Goal: Check status: Check status

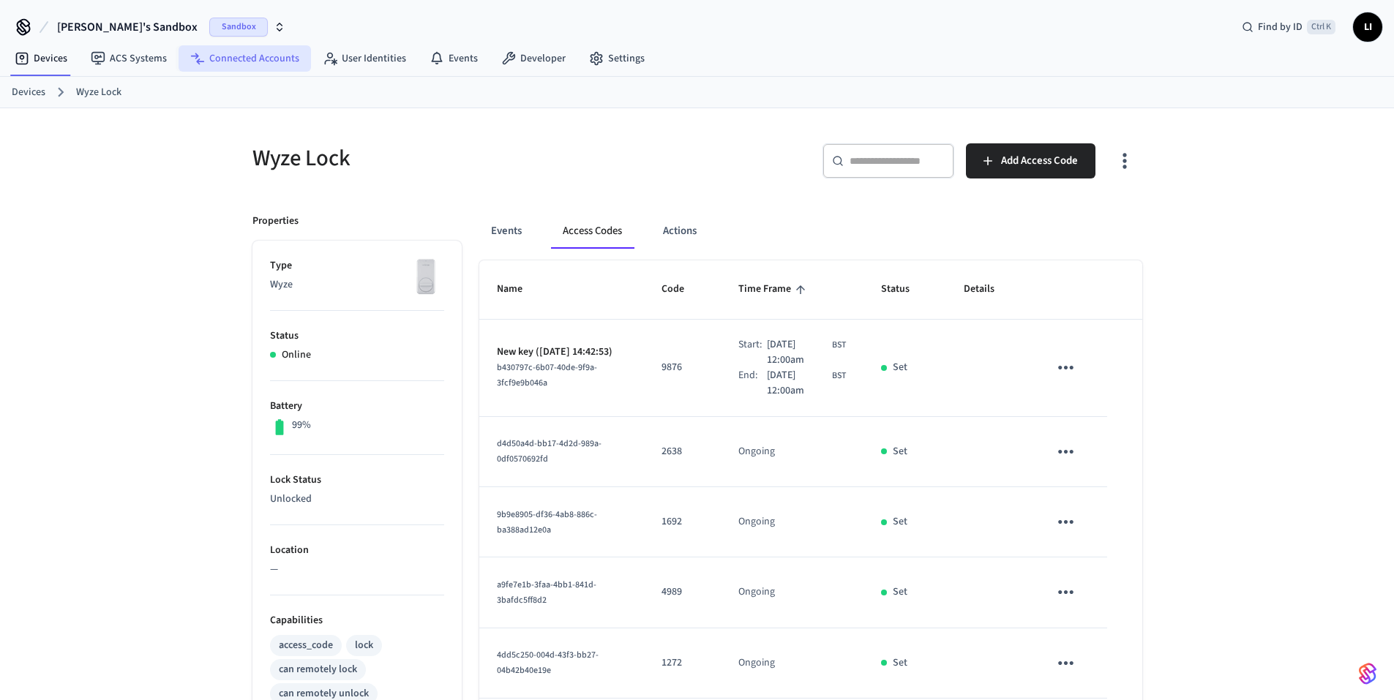
click at [244, 56] on link "Connected Accounts" at bounding box center [245, 58] width 132 height 26
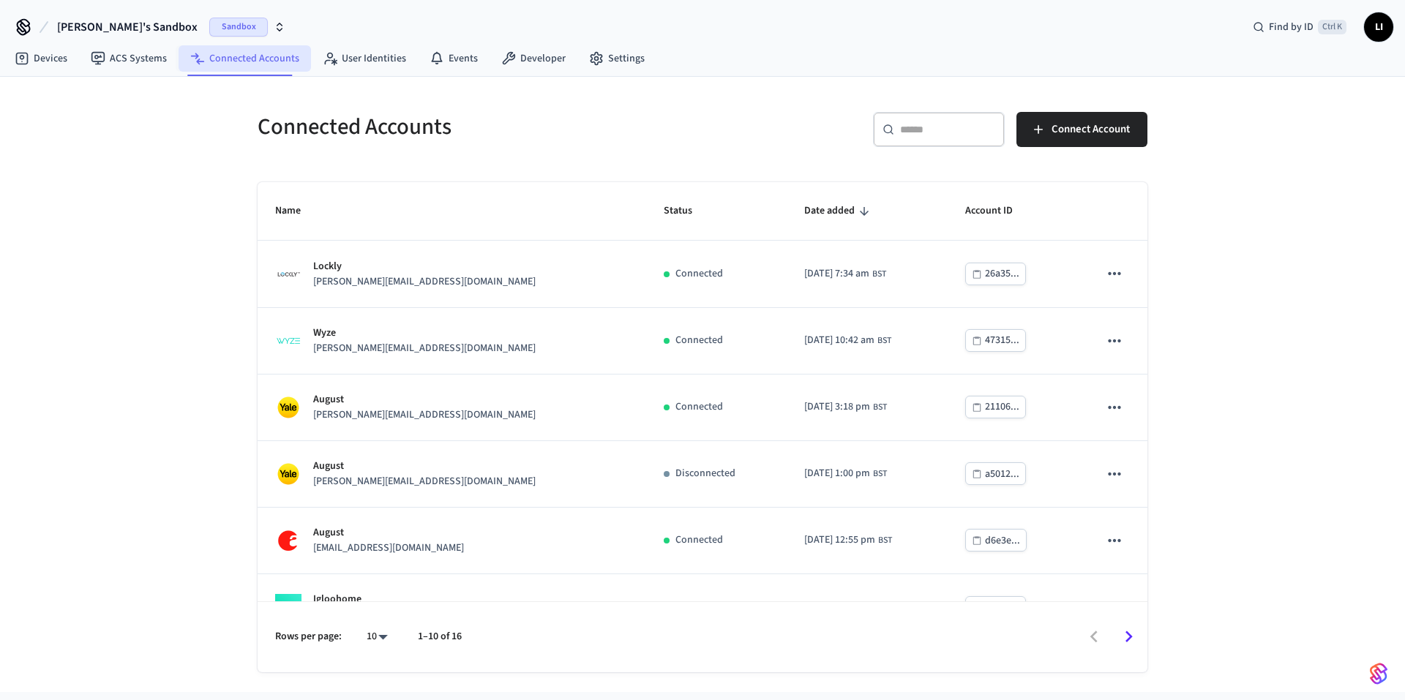
click at [236, 61] on link "Connected Accounts" at bounding box center [245, 58] width 132 height 26
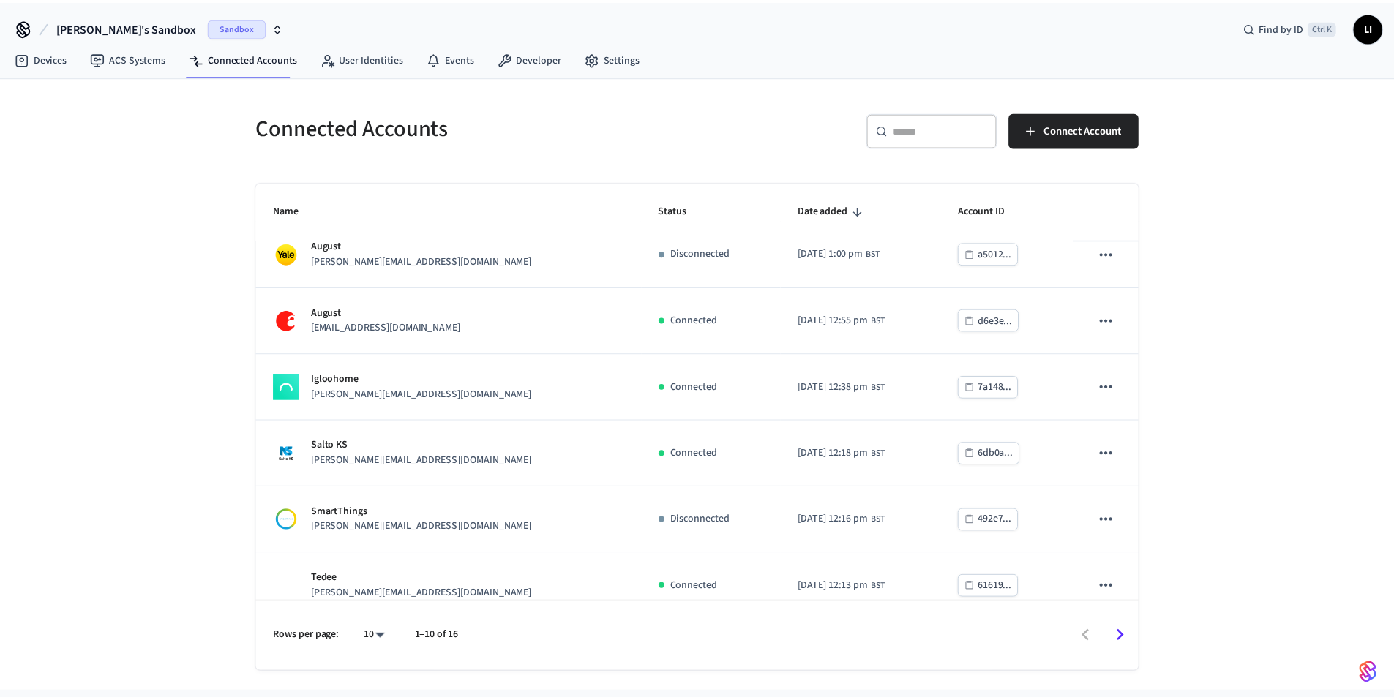
scroll to position [307, 0]
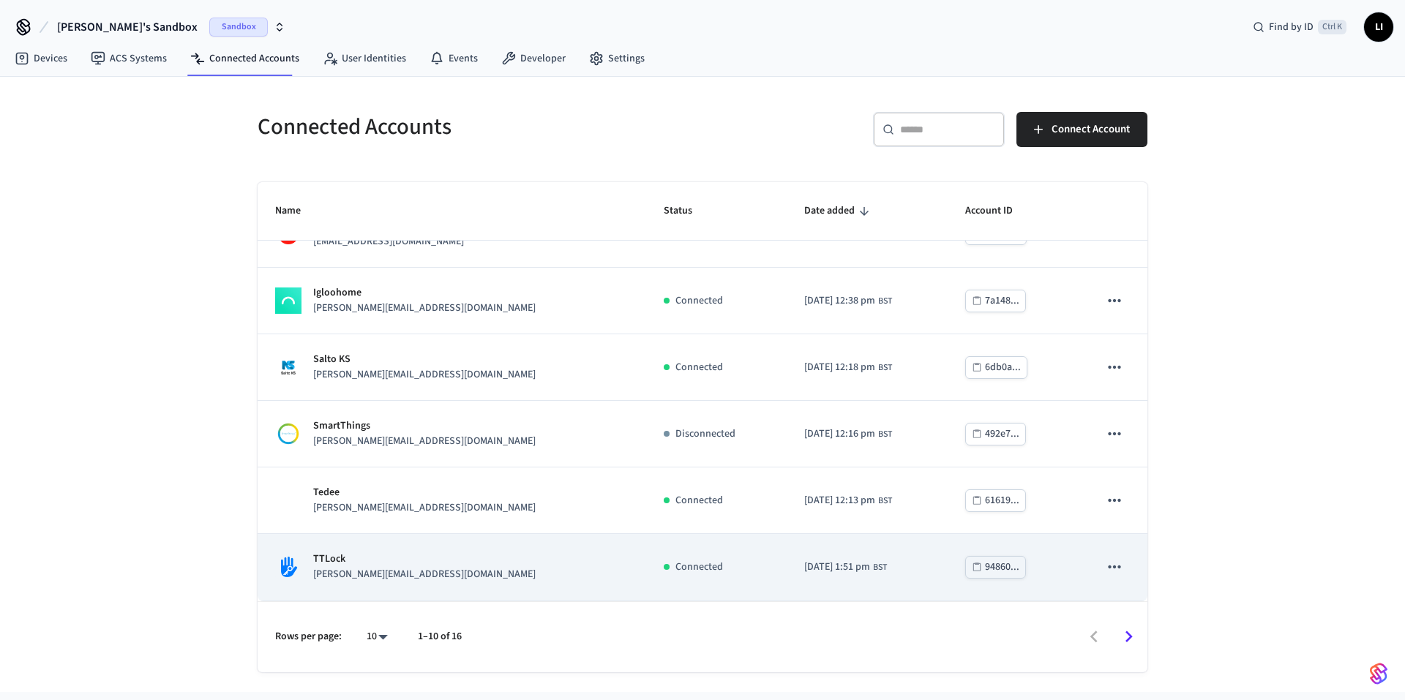
click at [646, 563] on td "Connected" at bounding box center [716, 567] width 141 height 67
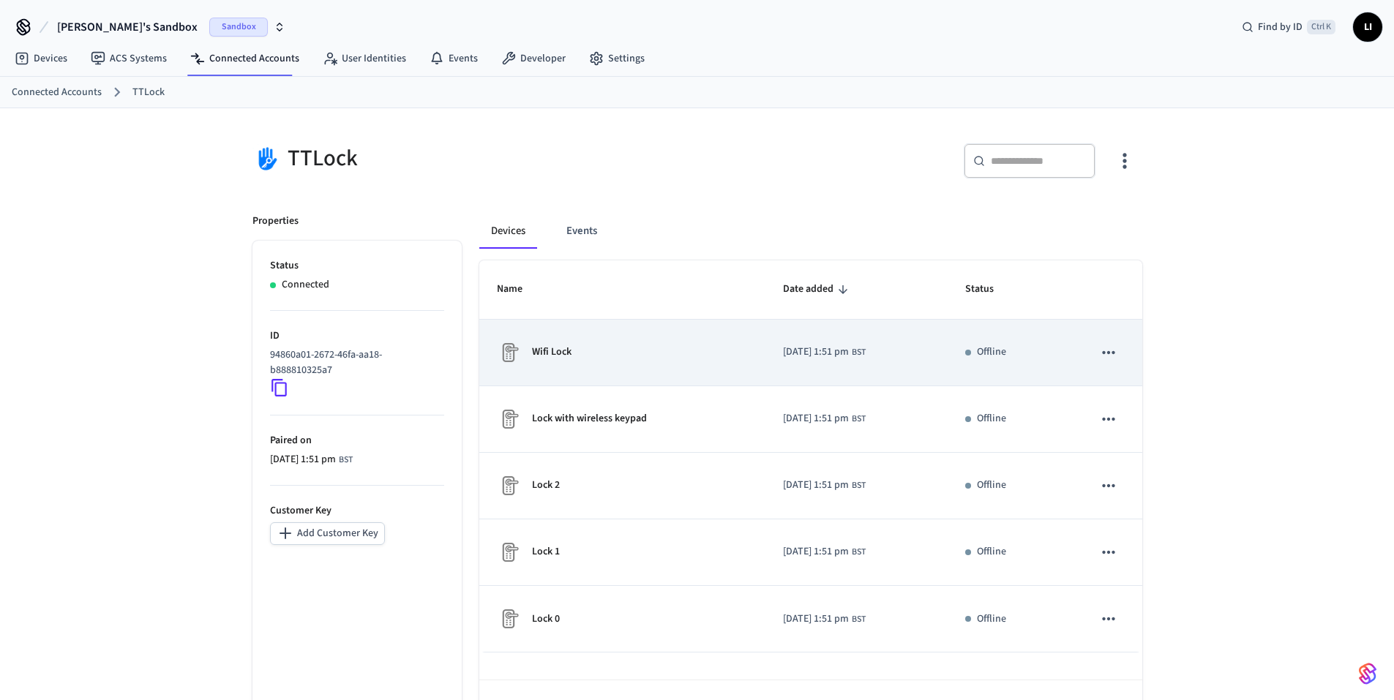
click at [1122, 361] on button "sticky table" at bounding box center [1109, 352] width 31 height 31
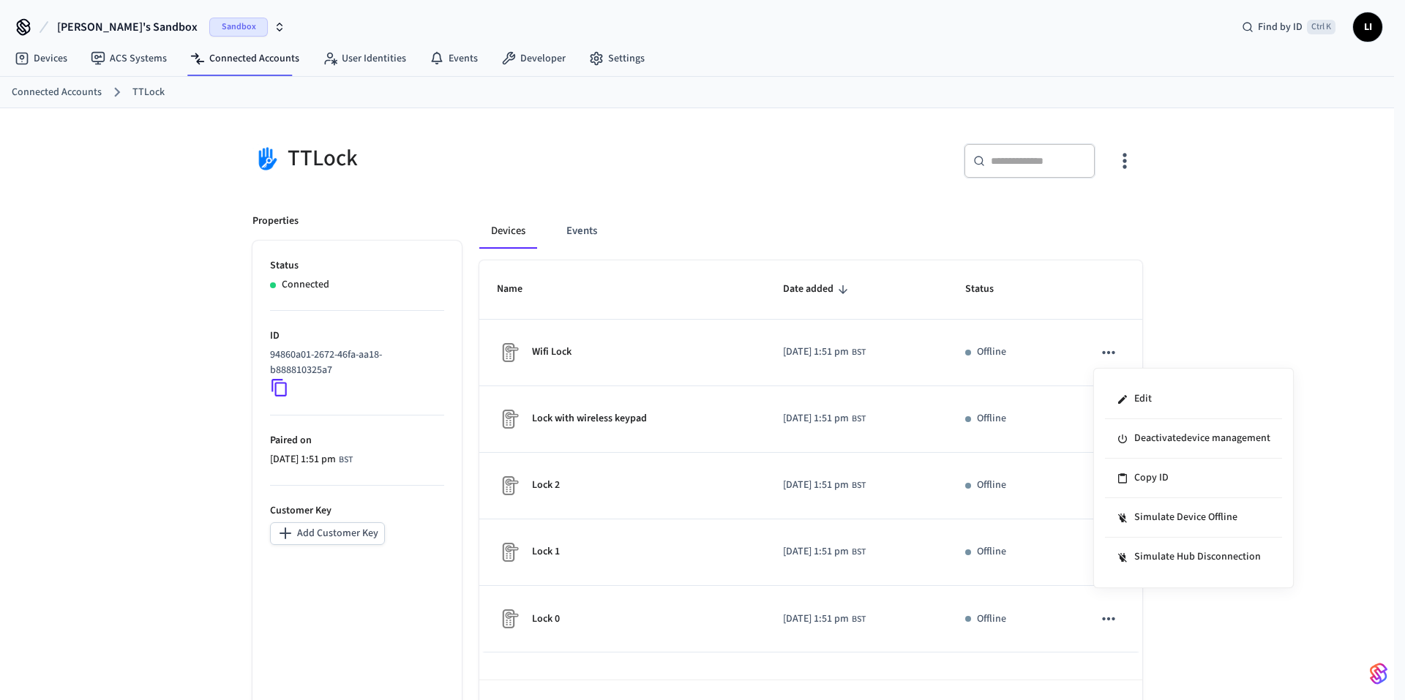
click at [1197, 309] on div at bounding box center [702, 350] width 1405 height 700
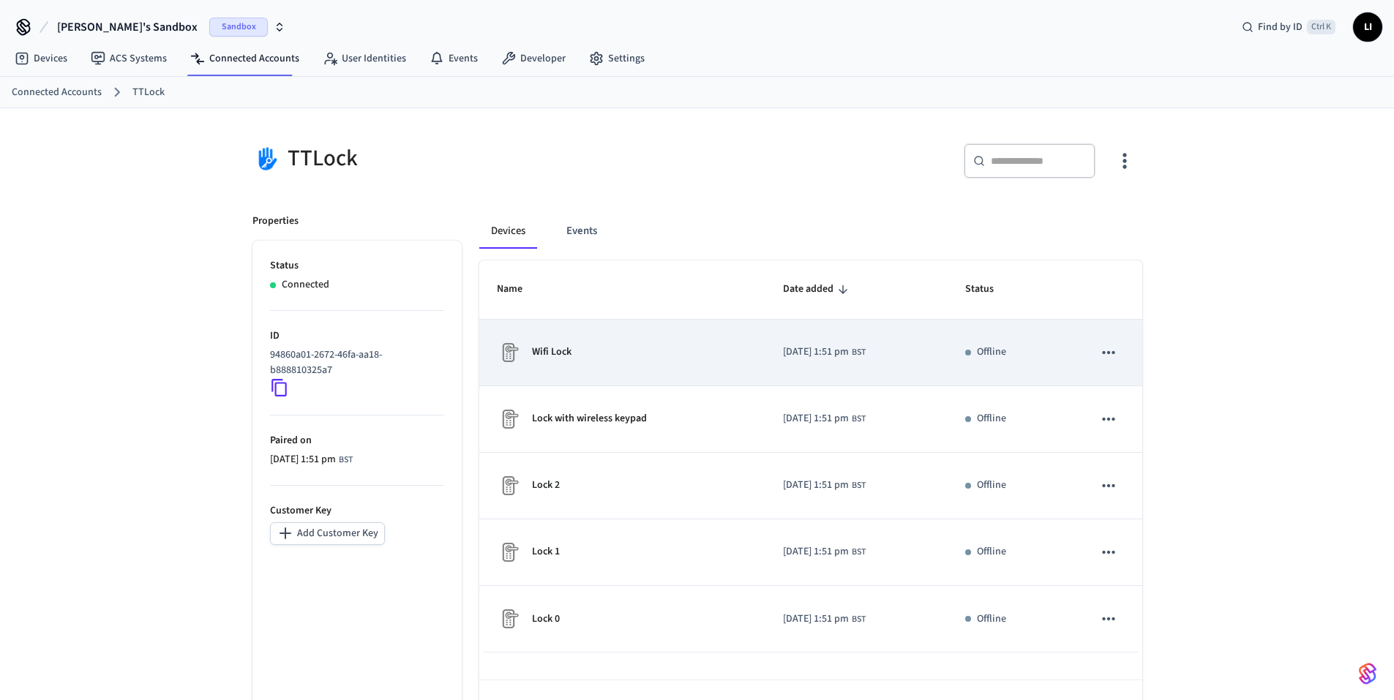
click at [1004, 362] on td "Offline" at bounding box center [1012, 353] width 128 height 67
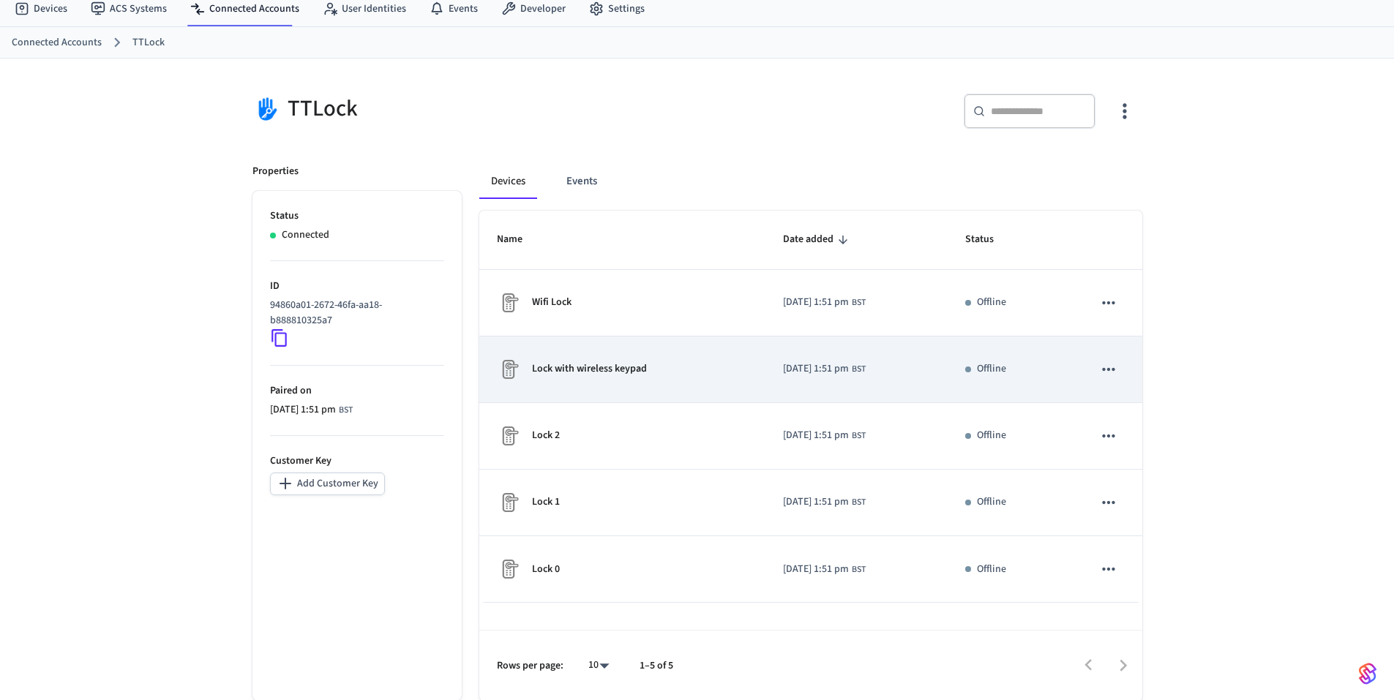
scroll to position [51, 0]
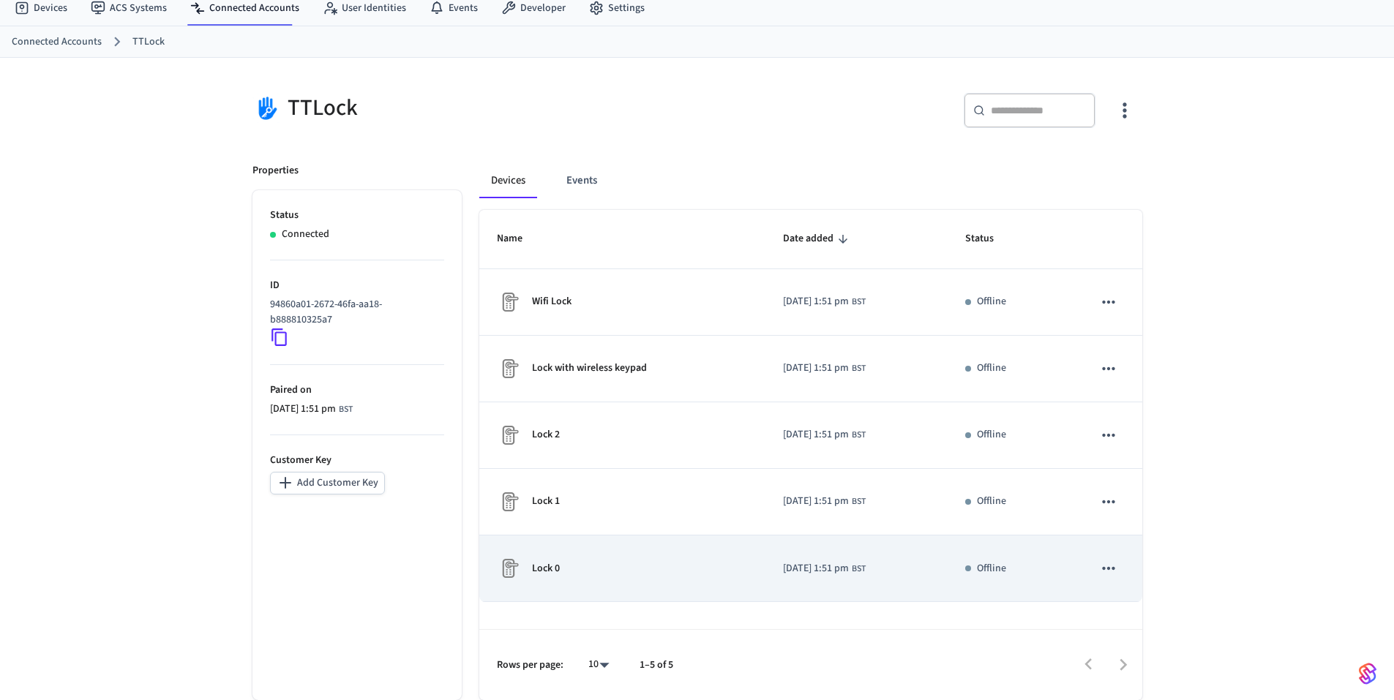
click at [993, 572] on p "Offline" at bounding box center [991, 568] width 29 height 15
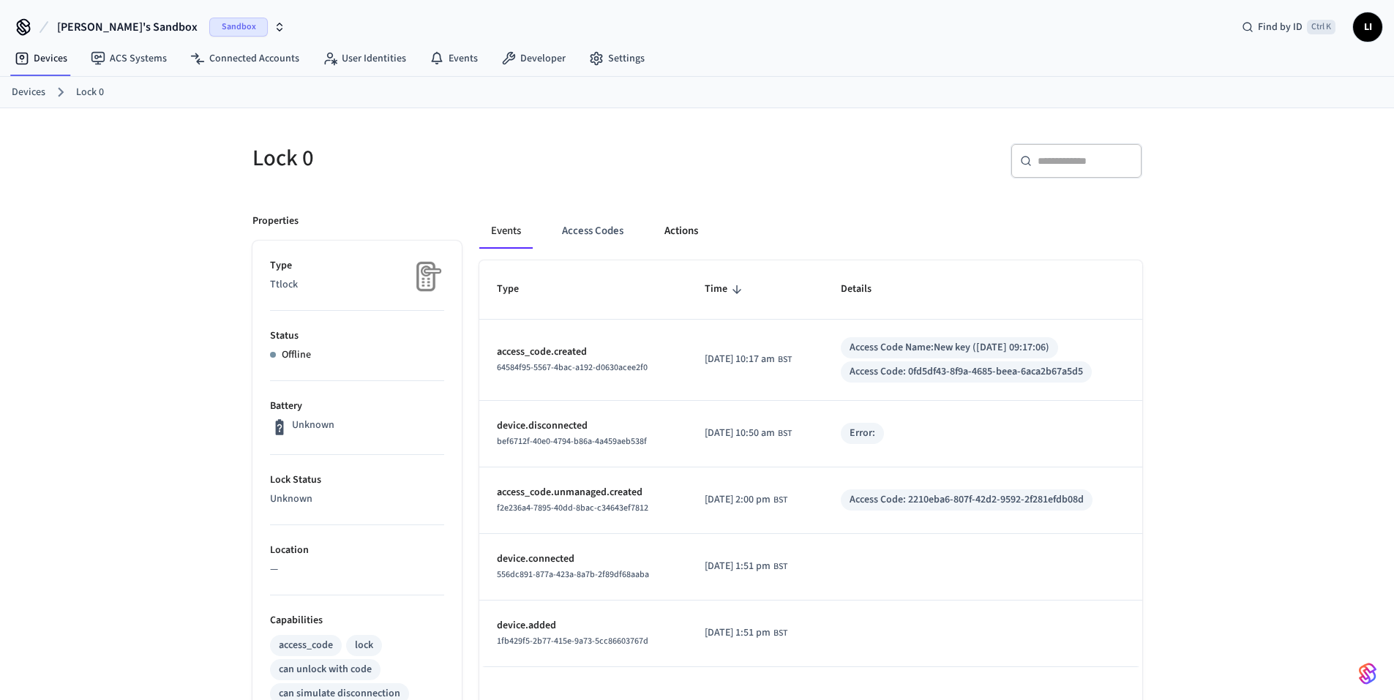
click at [659, 237] on button "Actions" at bounding box center [681, 231] width 57 height 35
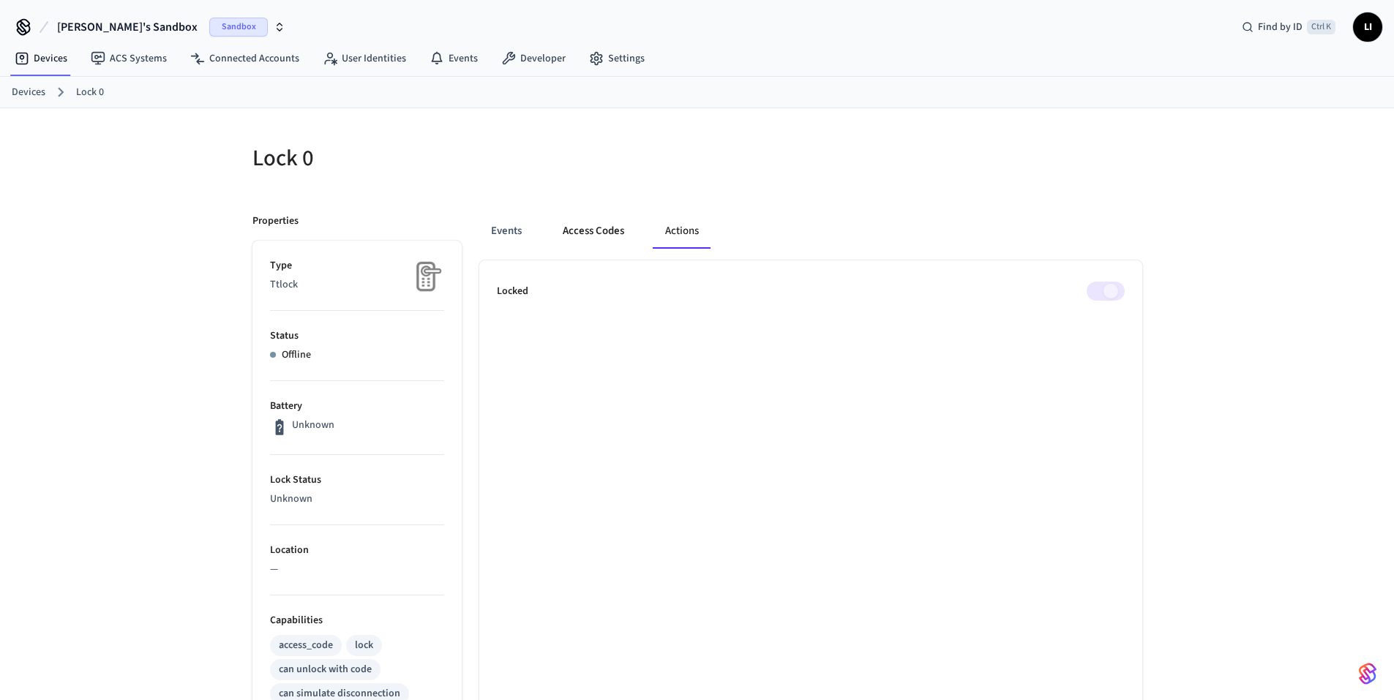
click at [602, 233] on button "Access Codes" at bounding box center [593, 231] width 85 height 35
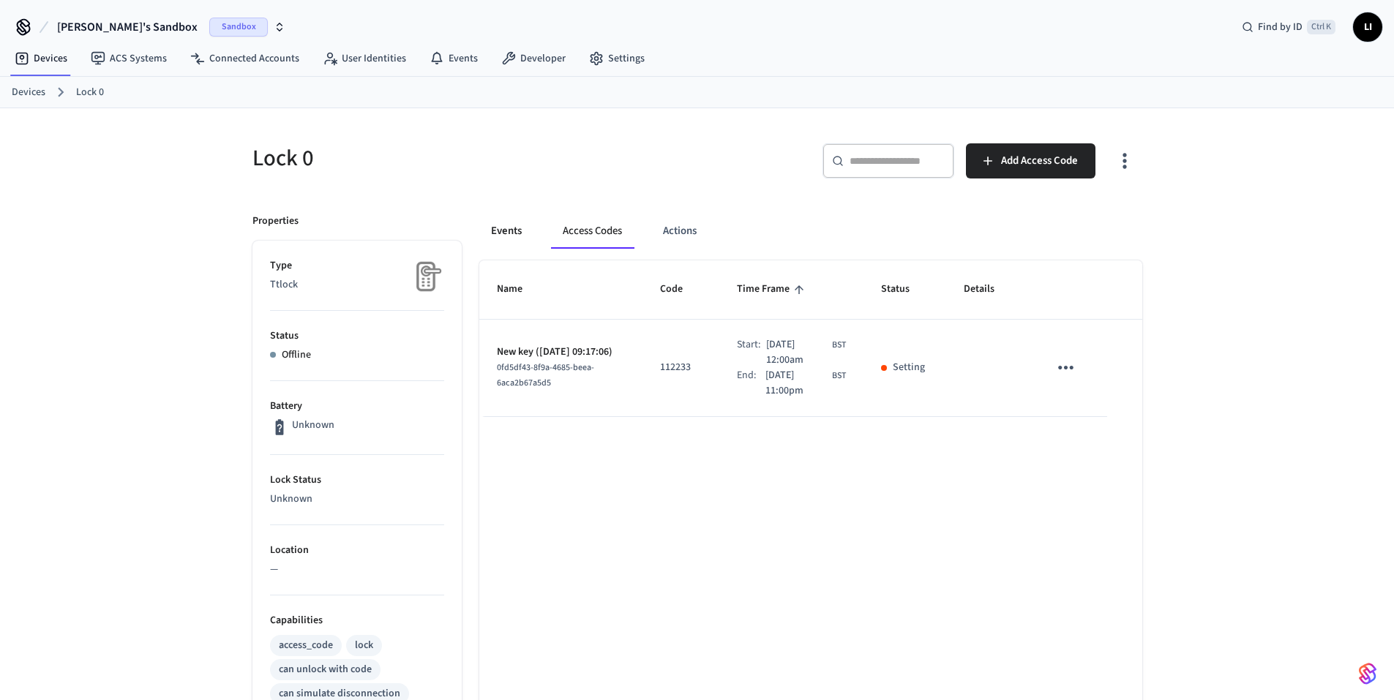
click at [517, 231] on button "Events" at bounding box center [506, 231] width 54 height 35
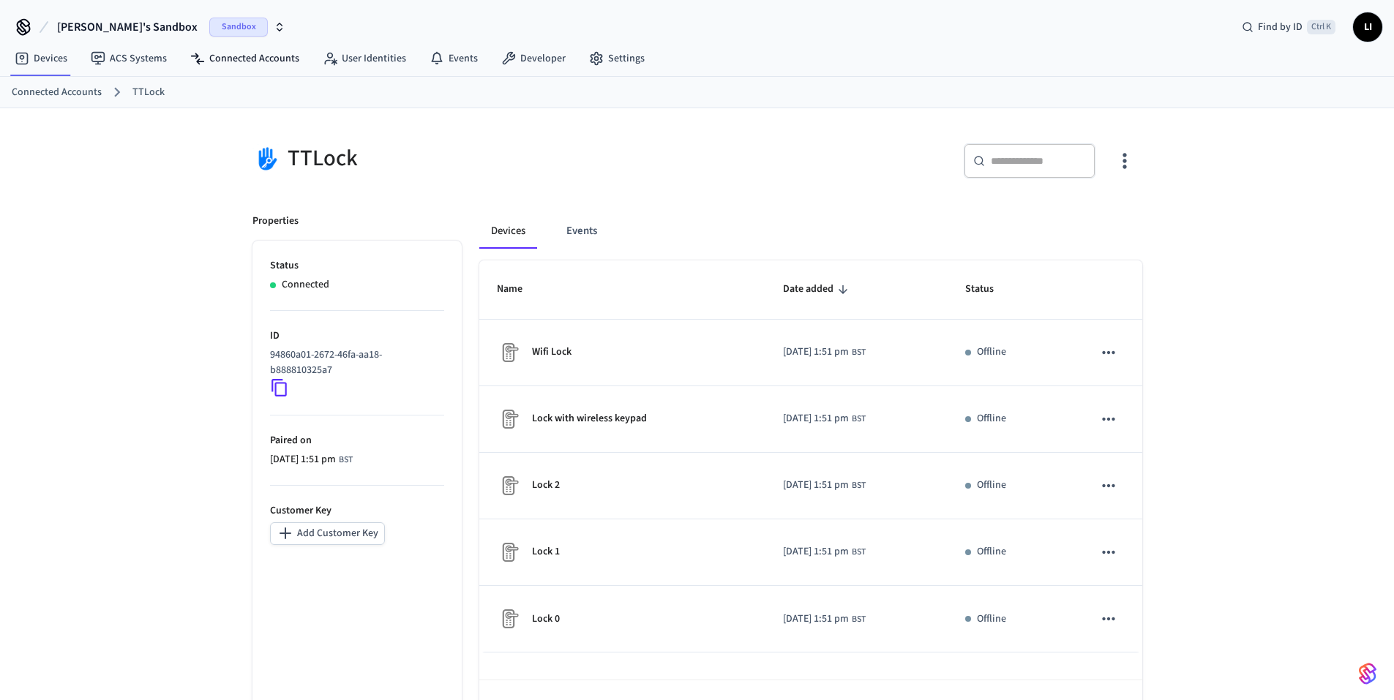
scroll to position [51, 0]
